Goal: Transaction & Acquisition: Download file/media

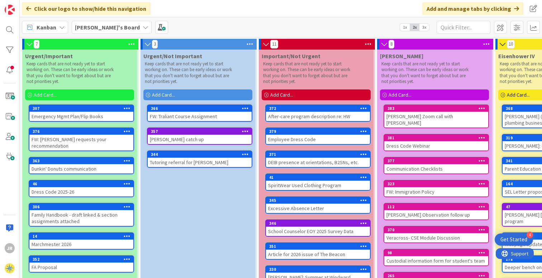
scroll to position [1, 0]
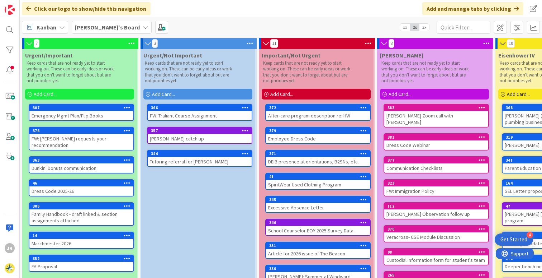
click at [109, 115] on div "Emergency Mgmt Plan/Flip Books" at bounding box center [81, 115] width 104 height 9
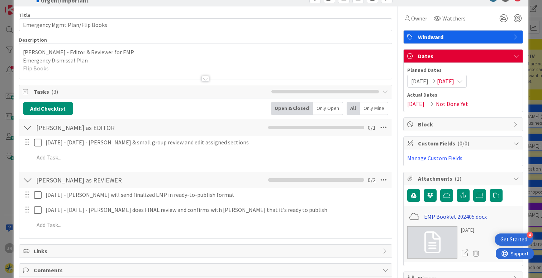
click at [459, 215] on link "EMP Booklet 202405.docx" at bounding box center [455, 216] width 63 height 9
click at [469, 216] on link "EMP Booklet 202405.docx" at bounding box center [455, 216] width 63 height 9
click at [464, 215] on link "EMP Booklet 202405.docx" at bounding box center [455, 216] width 63 height 9
